Goal: Task Accomplishment & Management: Manage account settings

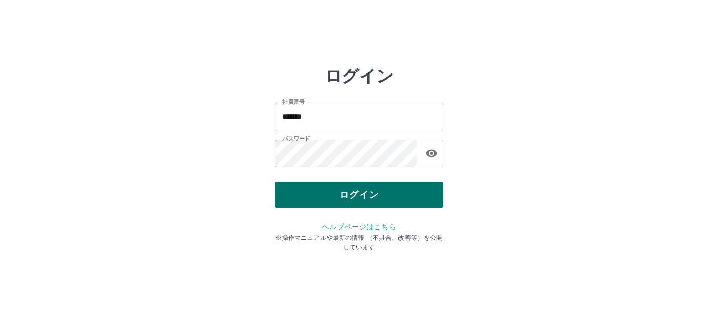
click at [285, 183] on button "ログイン" at bounding box center [359, 195] width 168 height 26
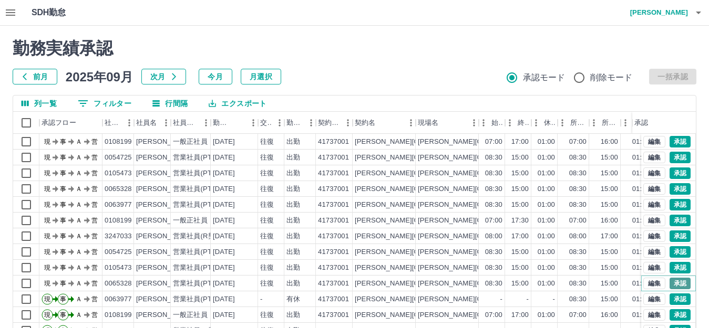
click at [669, 287] on button "承認" at bounding box center [679, 284] width 21 height 12
click at [669, 268] on button "承認" at bounding box center [679, 268] width 21 height 12
click at [665, 249] on div at bounding box center [354, 164] width 709 height 328
click at [669, 236] on button "承認" at bounding box center [679, 237] width 21 height 12
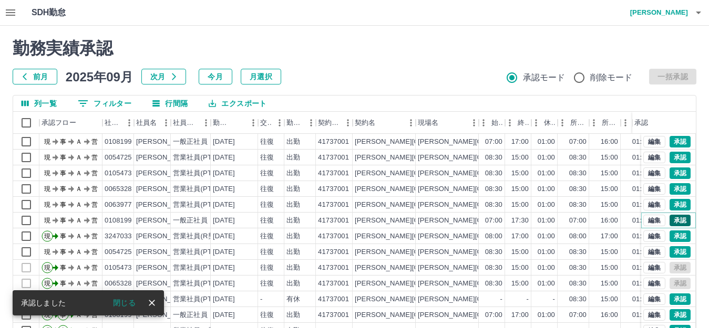
click at [669, 223] on button "承認" at bounding box center [679, 221] width 21 height 12
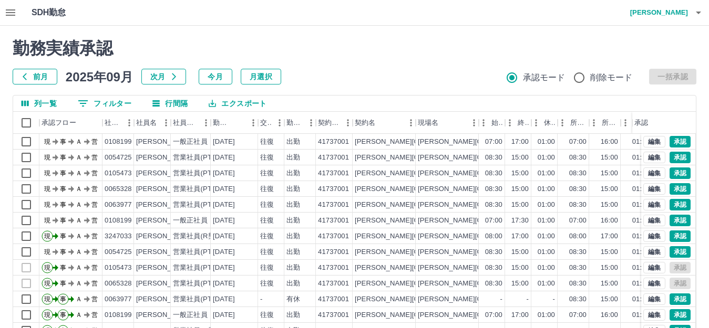
click at [662, 256] on div at bounding box center [354, 164] width 709 height 328
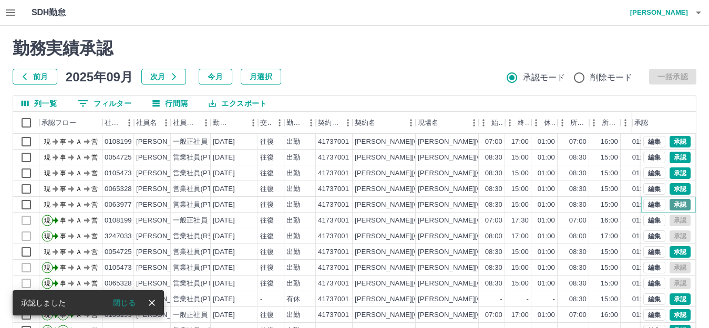
click at [672, 204] on button "承認" at bounding box center [679, 205] width 21 height 12
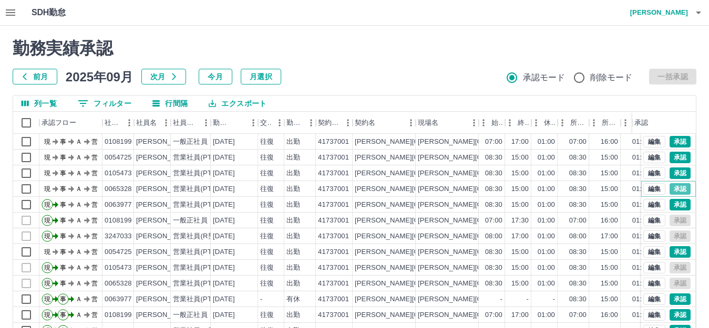
click at [672, 189] on button "承認" at bounding box center [679, 189] width 21 height 12
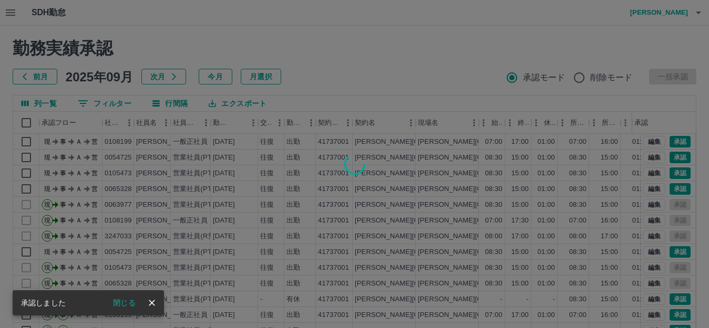
click at [670, 172] on div at bounding box center [354, 164] width 709 height 328
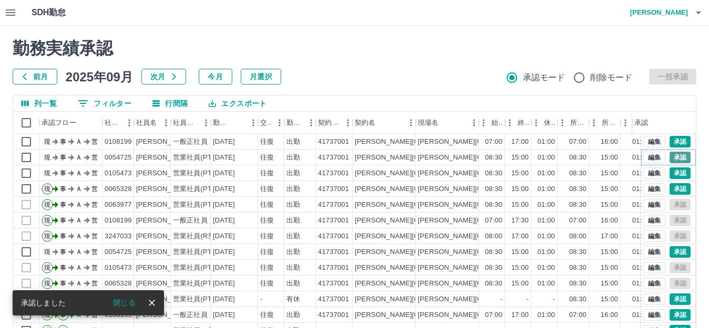
click at [676, 159] on button "承認" at bounding box center [679, 158] width 21 height 12
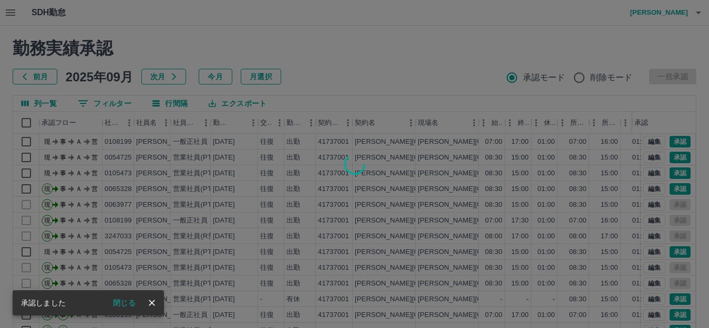
click at [670, 143] on div at bounding box center [354, 164] width 709 height 328
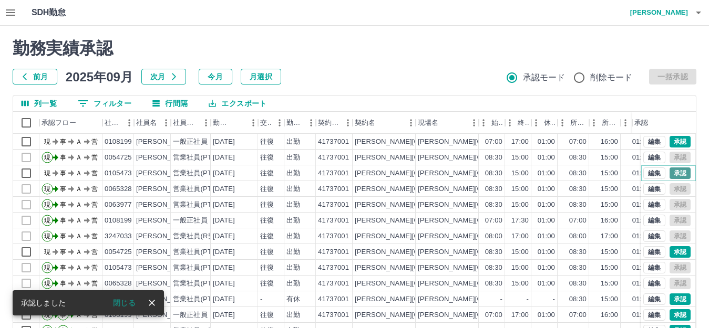
click at [669, 175] on button "承認" at bounding box center [679, 174] width 21 height 12
click at [669, 255] on button "承認" at bounding box center [679, 252] width 21 height 12
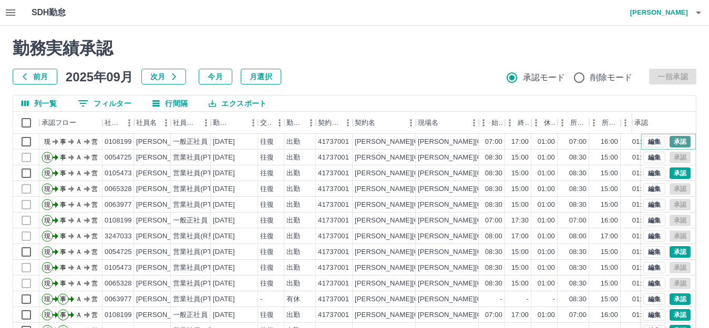
click at [671, 144] on button "承認" at bounding box center [679, 142] width 21 height 12
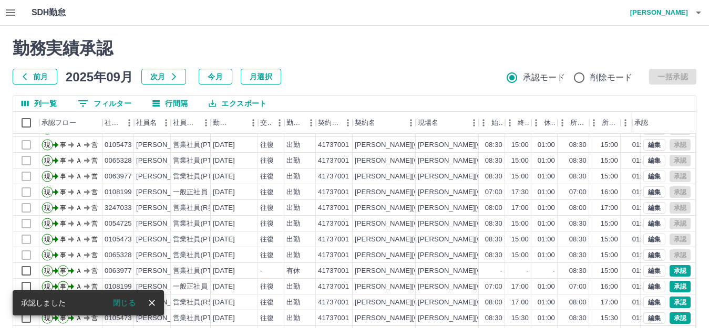
scroll to position [55, 0]
